Goal: Information Seeking & Learning: Learn about a topic

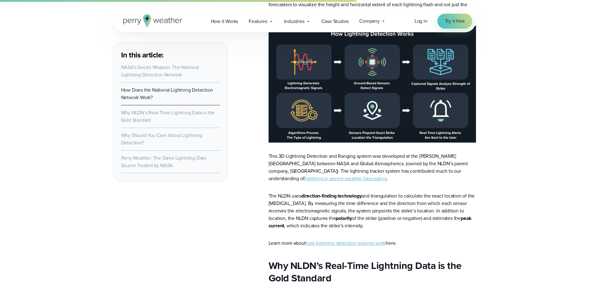
scroll to position [963, 0]
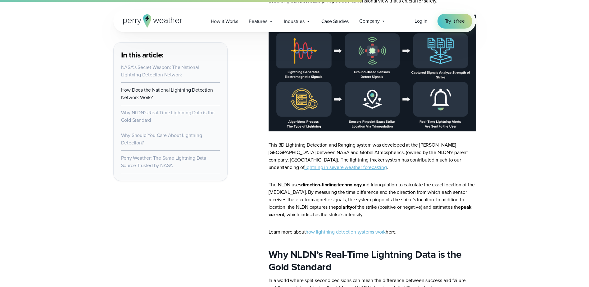
drag, startPoint x: 511, startPoint y: 133, endPoint x: 512, endPoint y: 126, distance: 6.9
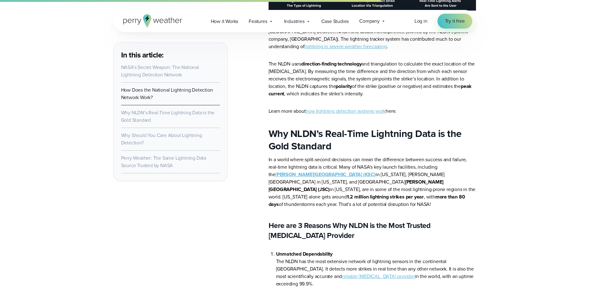
scroll to position [1087, 0]
